Goal: Information Seeking & Learning: Learn about a topic

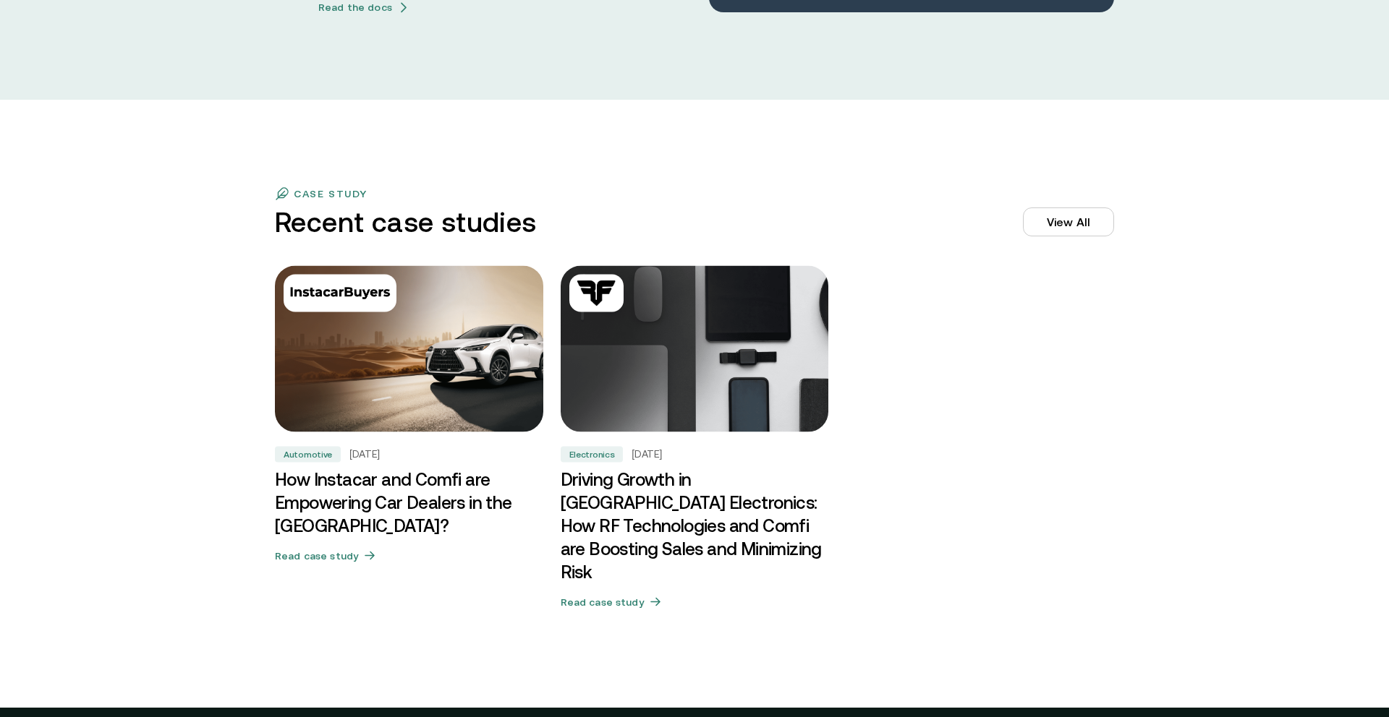
scroll to position [4293, 0]
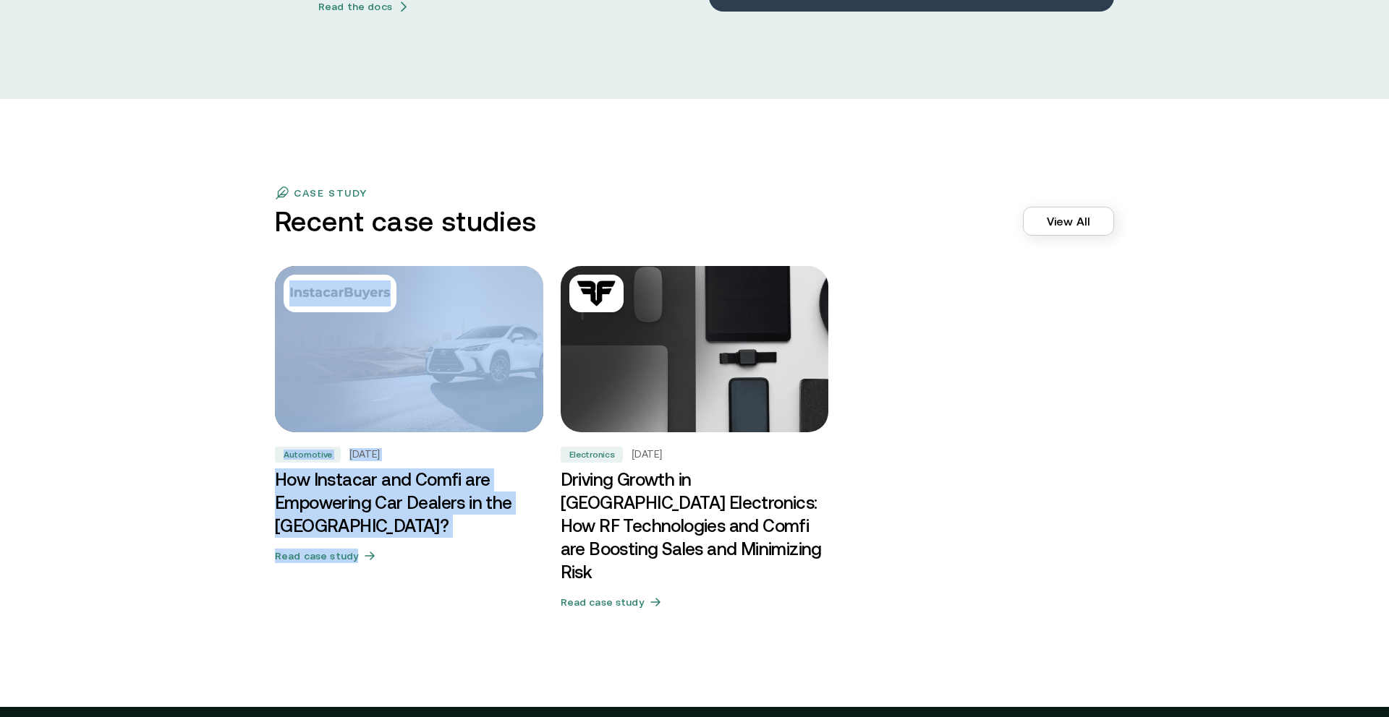
click at [1075, 222] on link "View All" at bounding box center [1068, 221] width 91 height 29
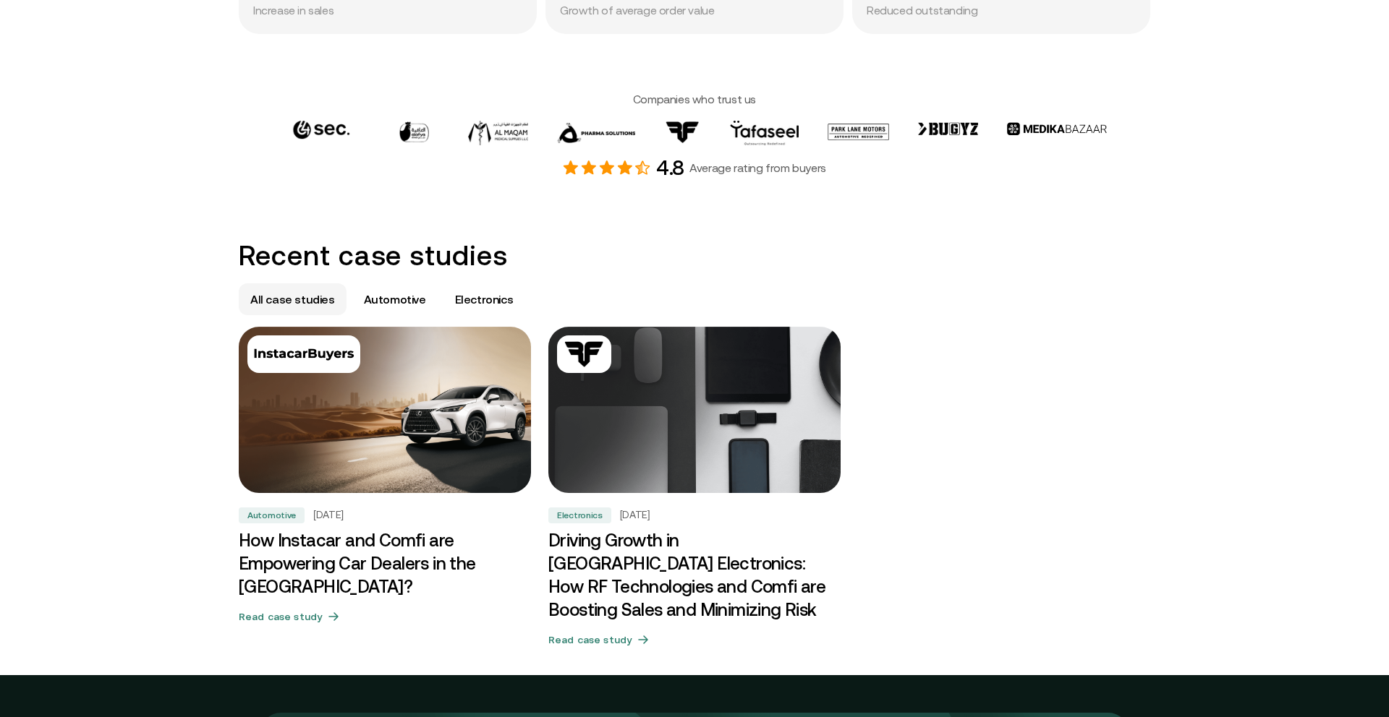
scroll to position [637, 0]
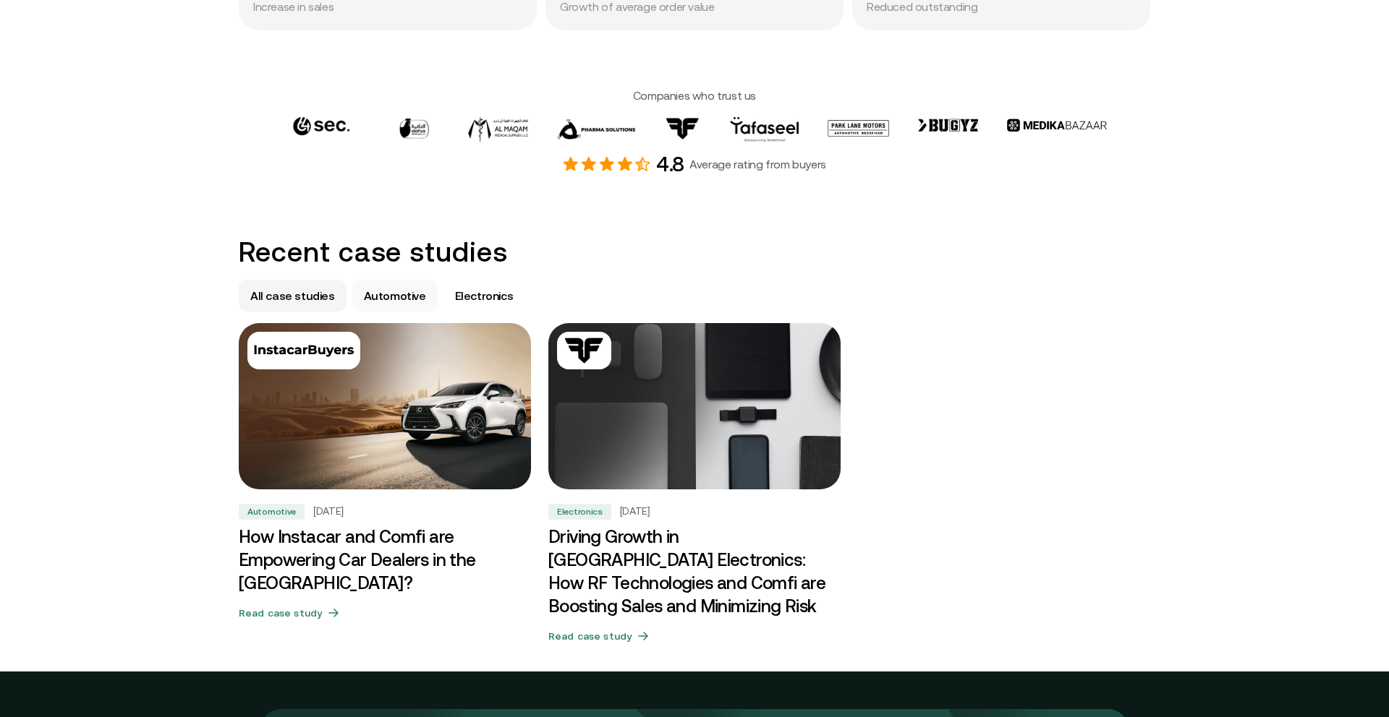
click at [381, 293] on p "Automotive" at bounding box center [395, 295] width 62 height 17
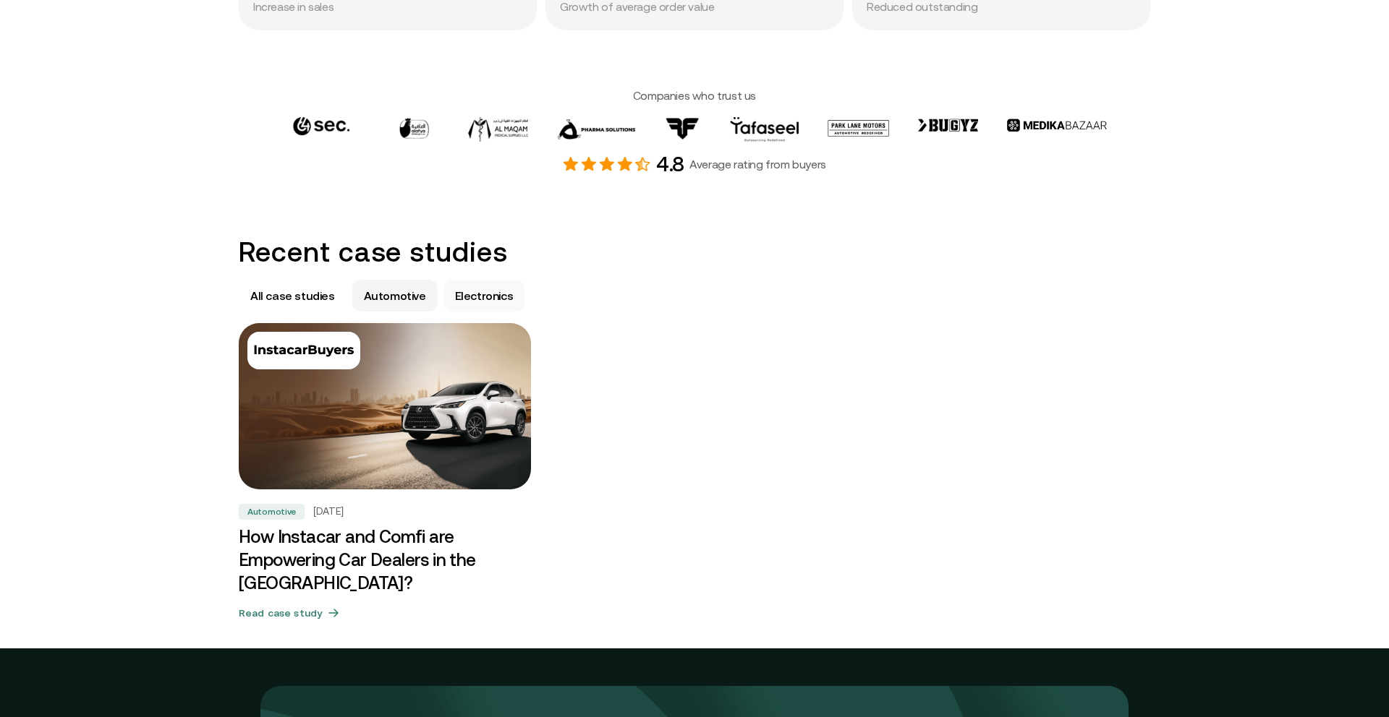
click at [462, 287] on p "Electronics" at bounding box center [484, 295] width 59 height 17
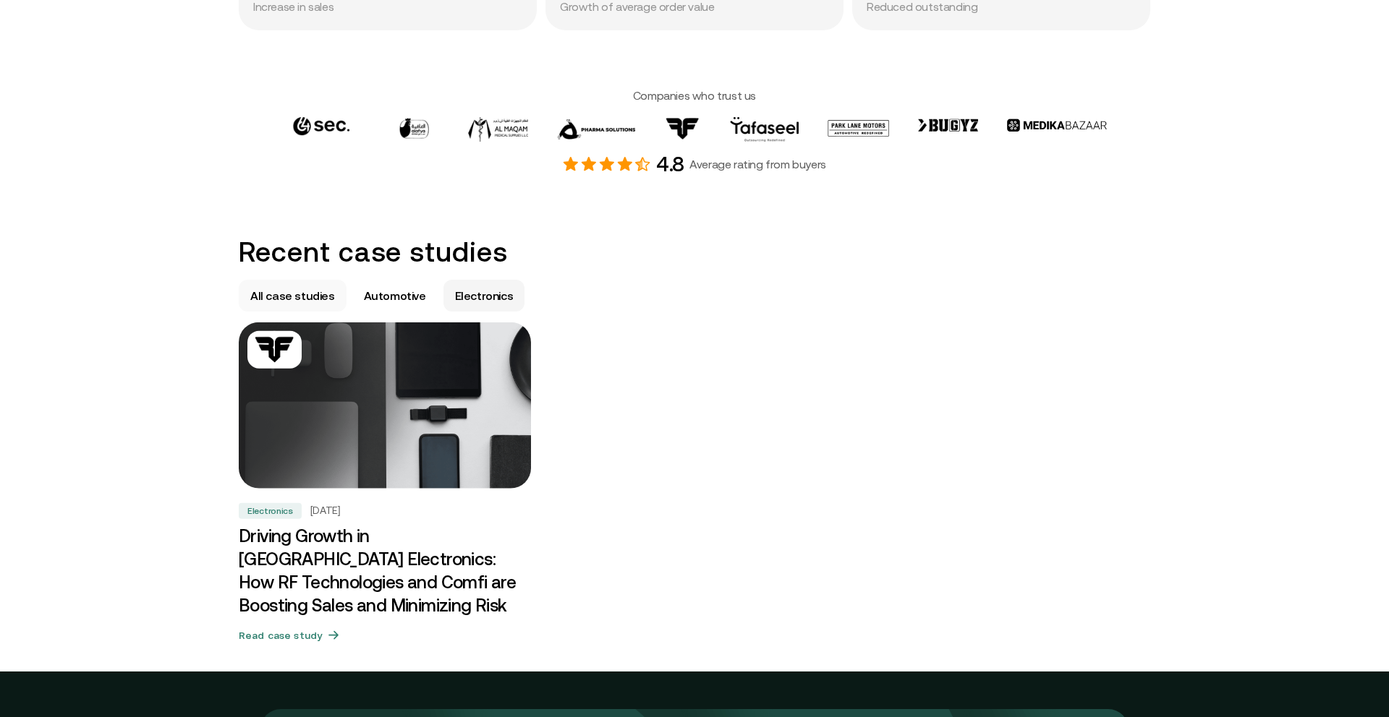
click at [266, 291] on p "All case studies" at bounding box center [292, 295] width 85 height 17
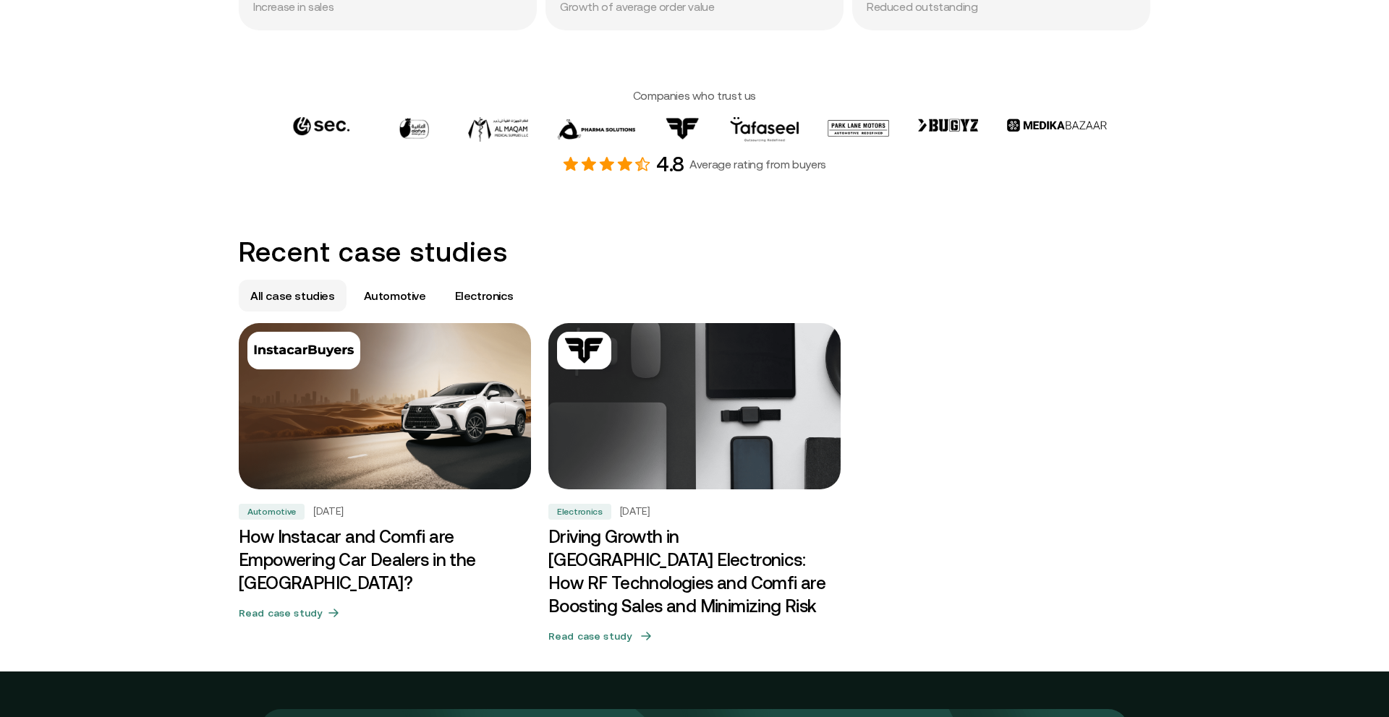
click at [698, 565] on h3 "Driving Growth in UAE Electronics: How RF Technologies and Comfi are Boosting S…" at bounding box center [694, 572] width 292 height 93
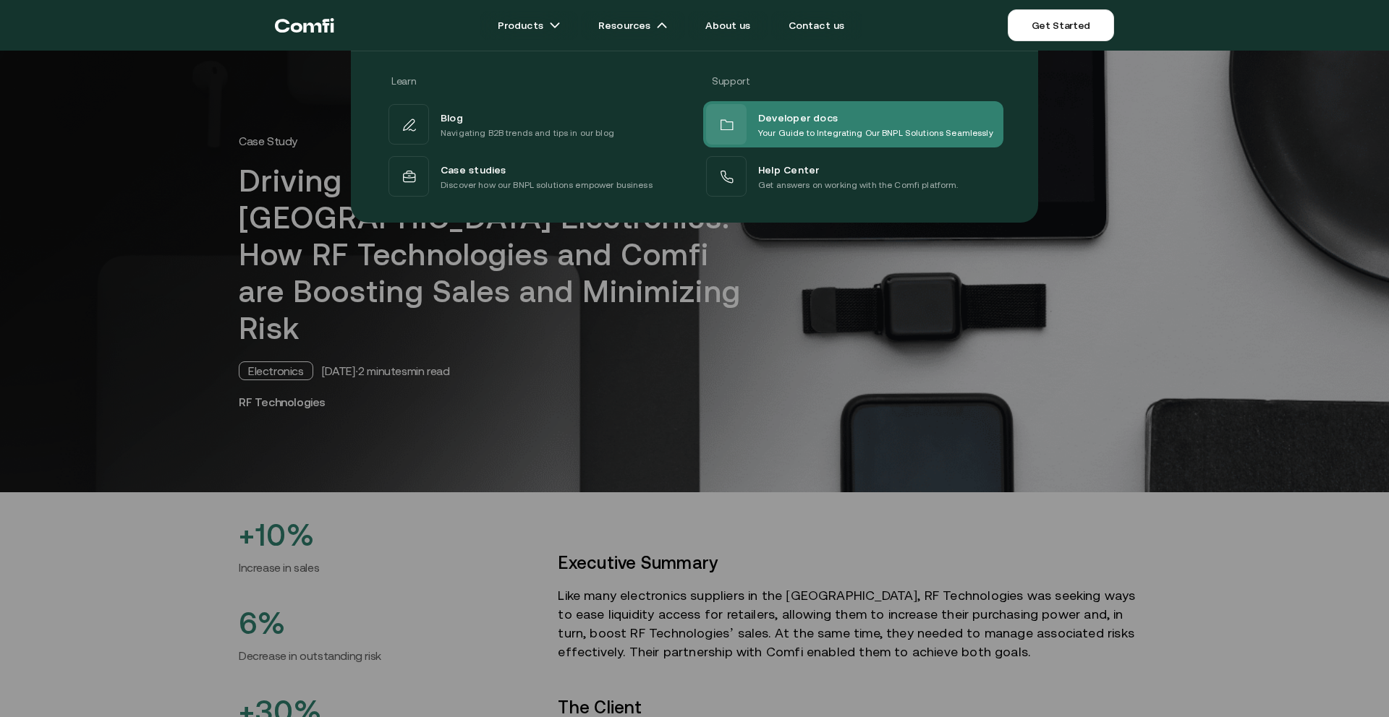
click at [775, 119] on span "Developer docs" at bounding box center [798, 116] width 80 height 17
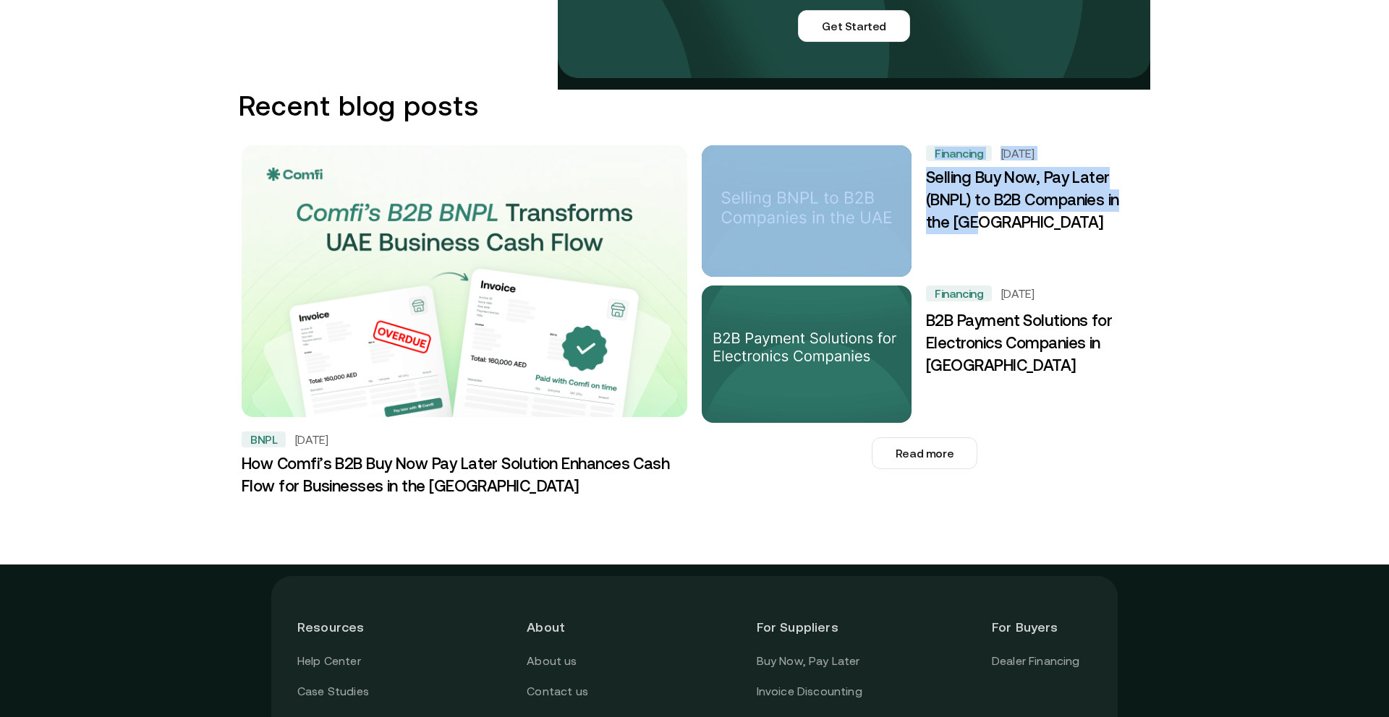
scroll to position [1911, 0]
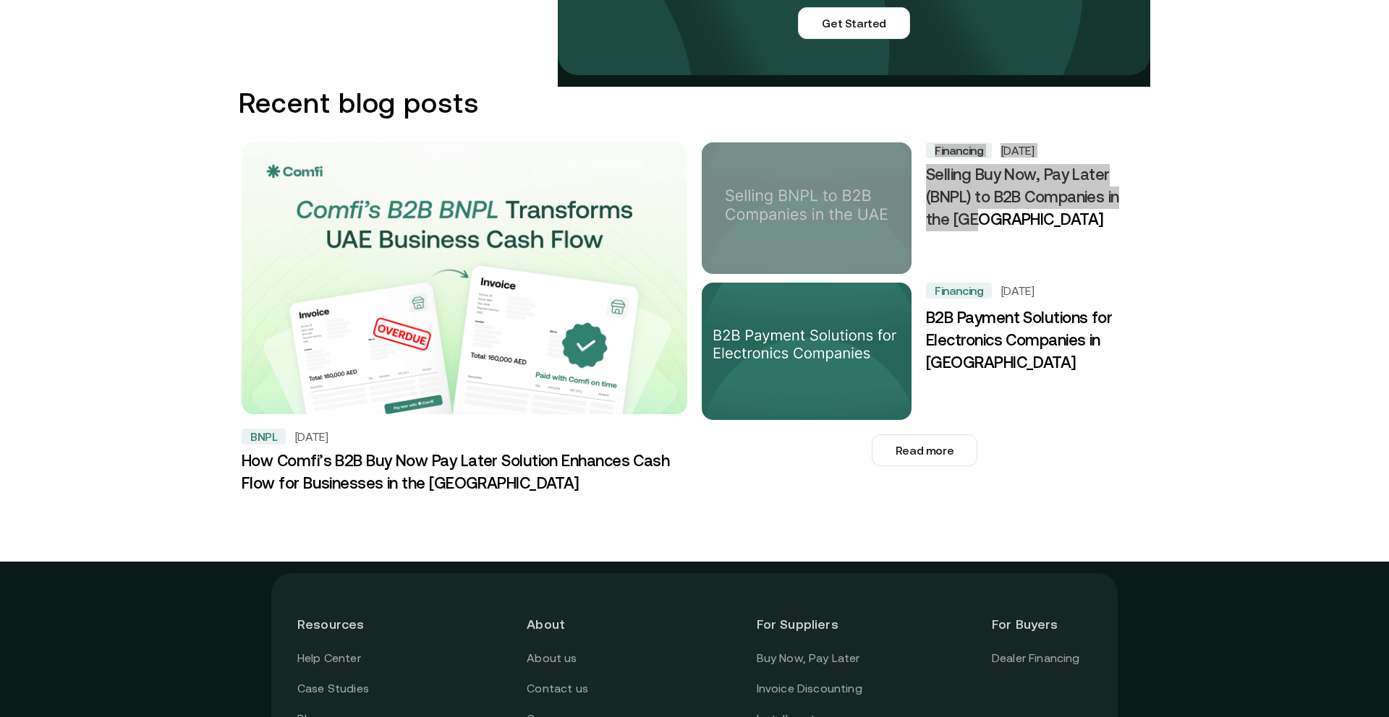
drag, startPoint x: 1037, startPoint y: 375, endPoint x: 1137, endPoint y: 22, distance: 367.5
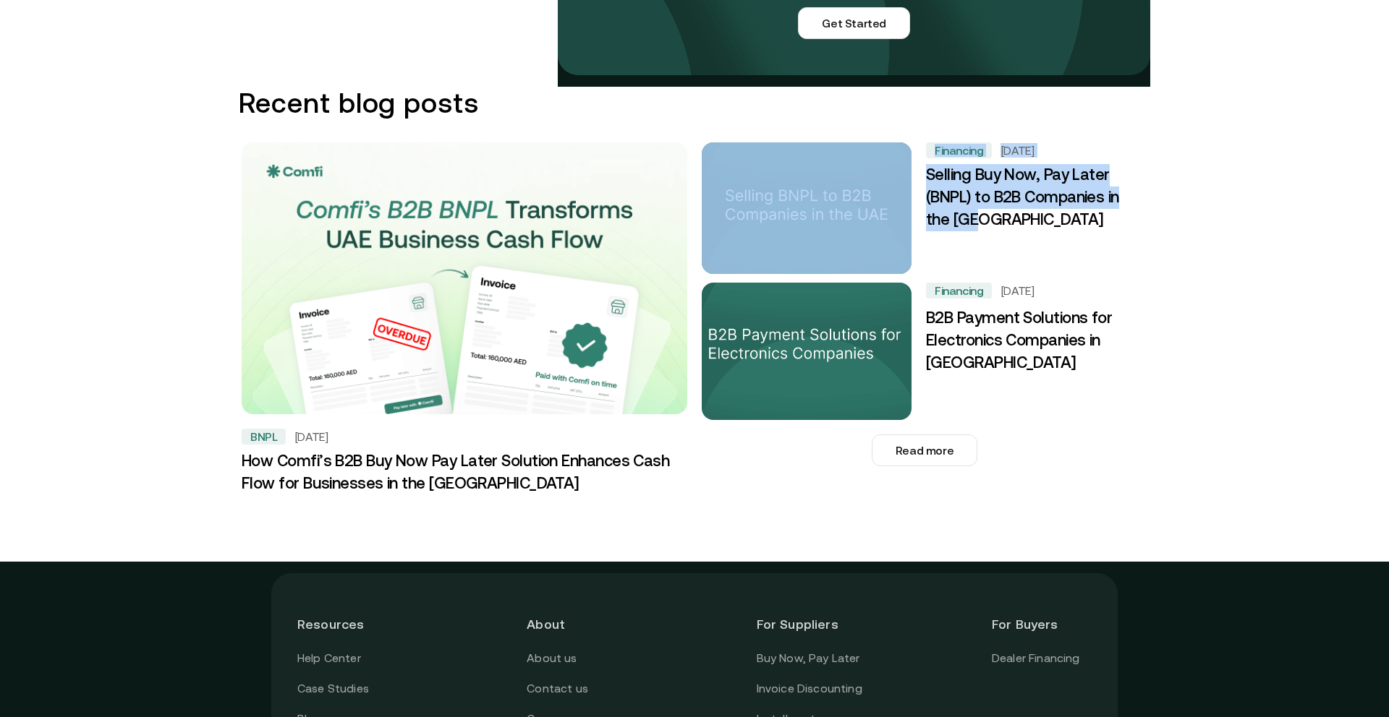
click at [990, 313] on h3 "B2B Payment Solutions for Electronics Companies in [GEOGRAPHIC_DATA]" at bounding box center [1032, 341] width 213 height 68
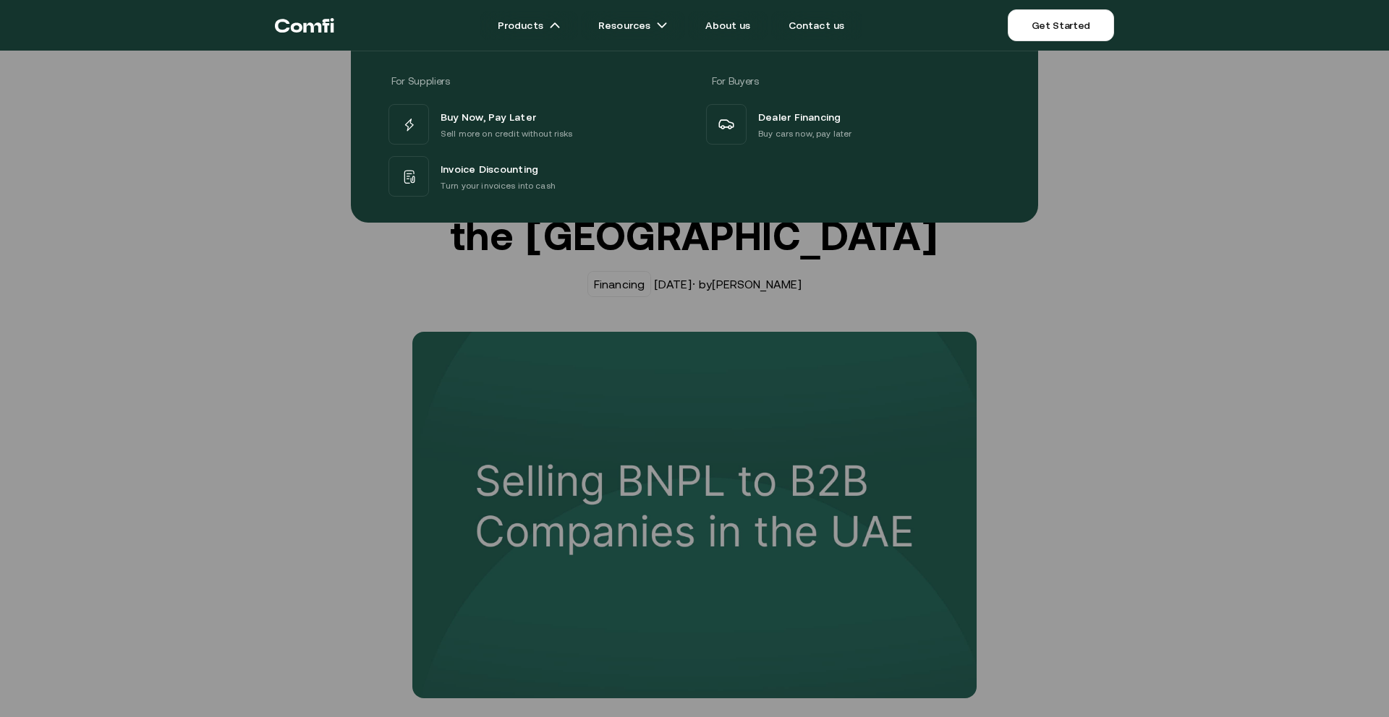
click at [263, 167] on div "For Suppliers For Buyers Buy Now, Pay Later Sell more on credit without risks I…" at bounding box center [694, 131] width 1389 height 183
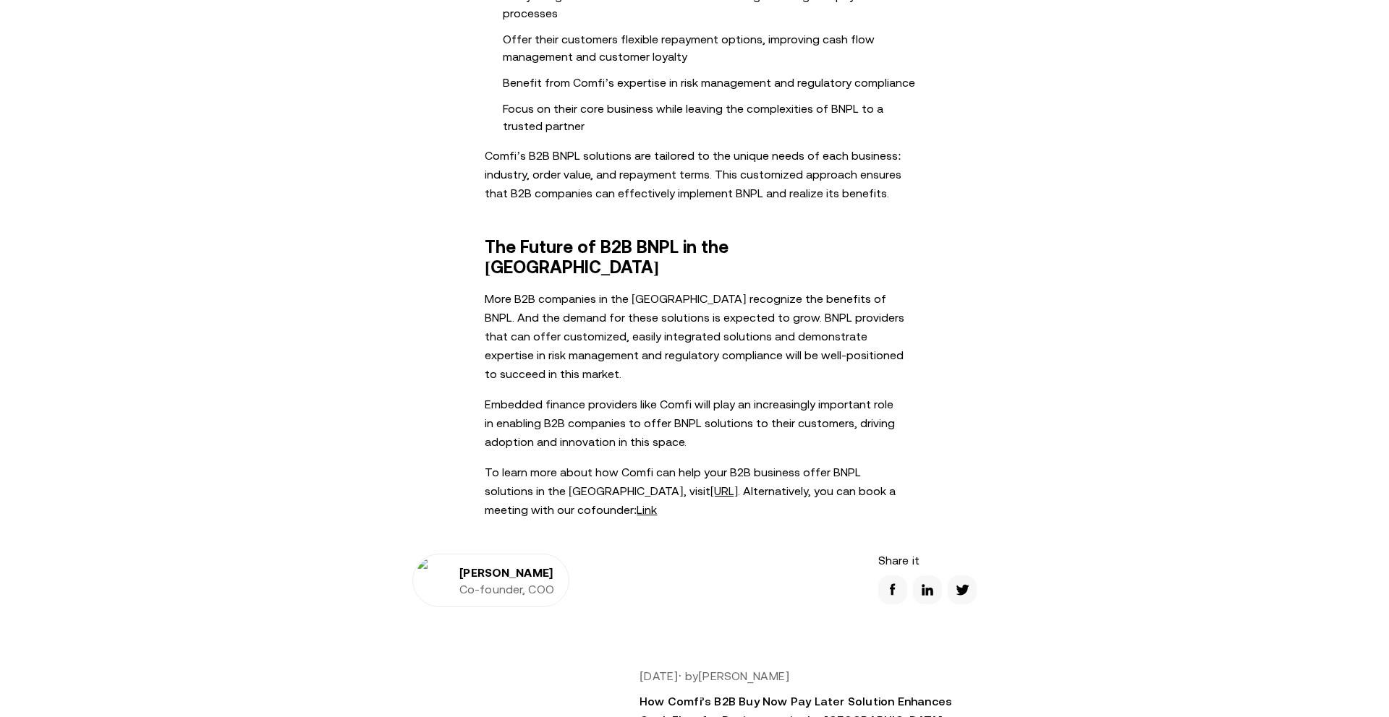
scroll to position [1955, 0]
